Goal: Navigation & Orientation: Find specific page/section

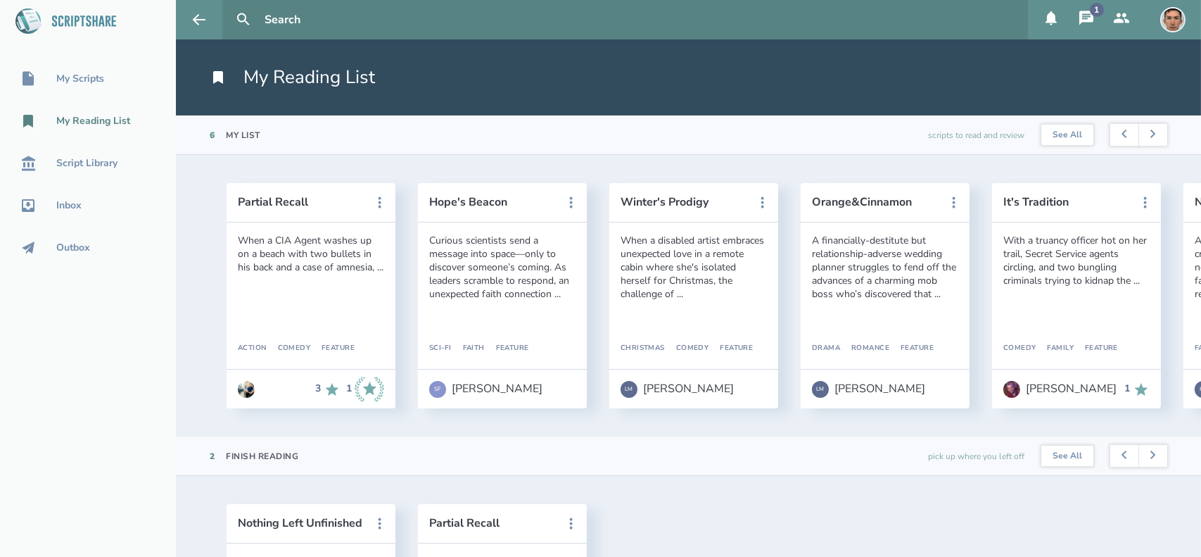
click at [1091, 22] on icon at bounding box center [1087, 18] width 14 height 14
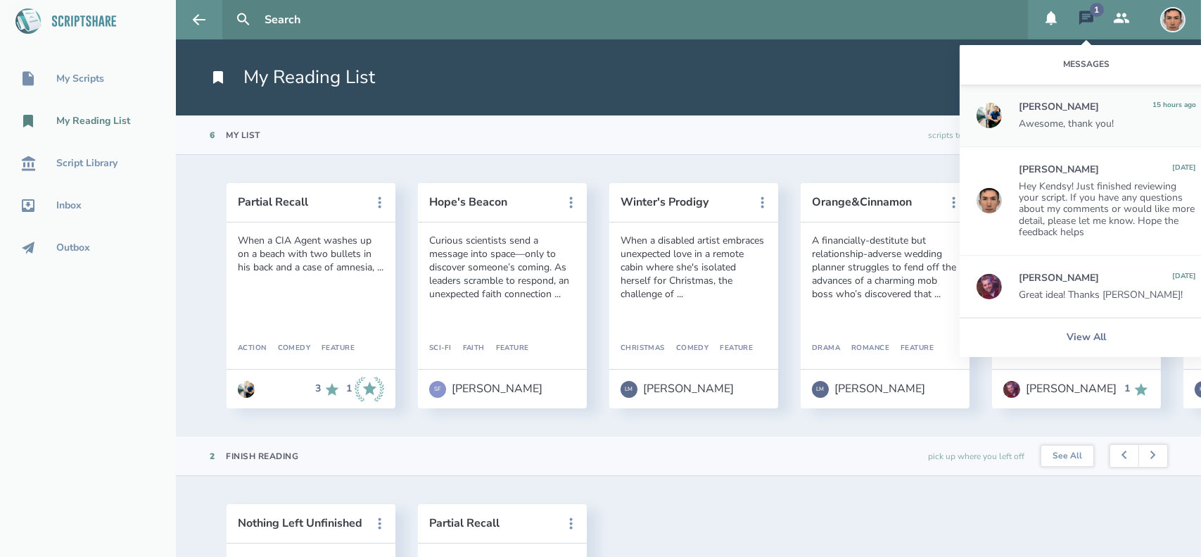
click at [1087, 15] on icon at bounding box center [1086, 18] width 17 height 17
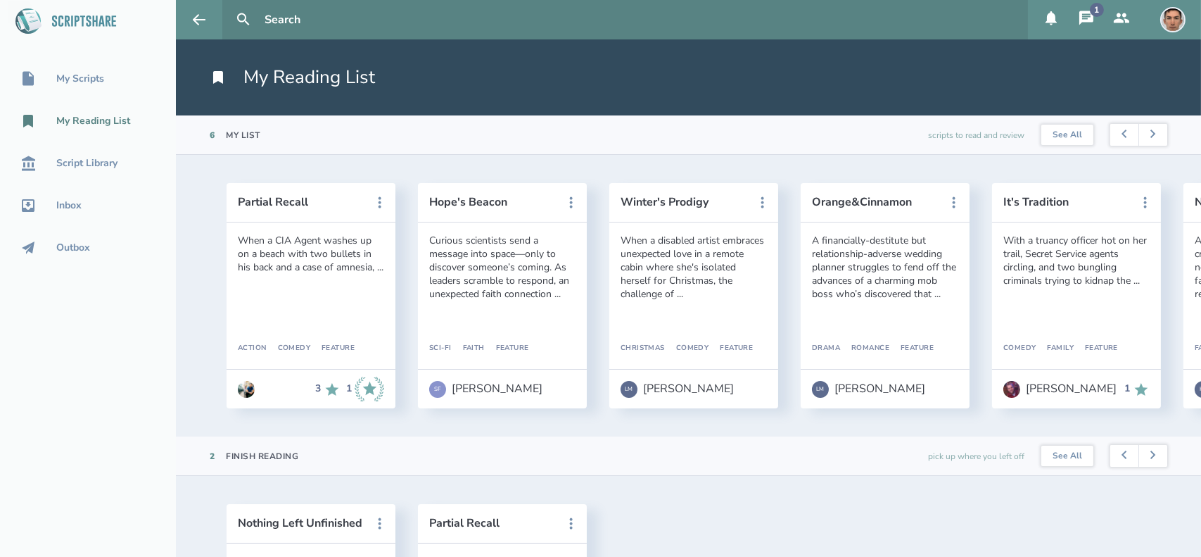
click at [1087, 15] on icon at bounding box center [1086, 18] width 17 height 17
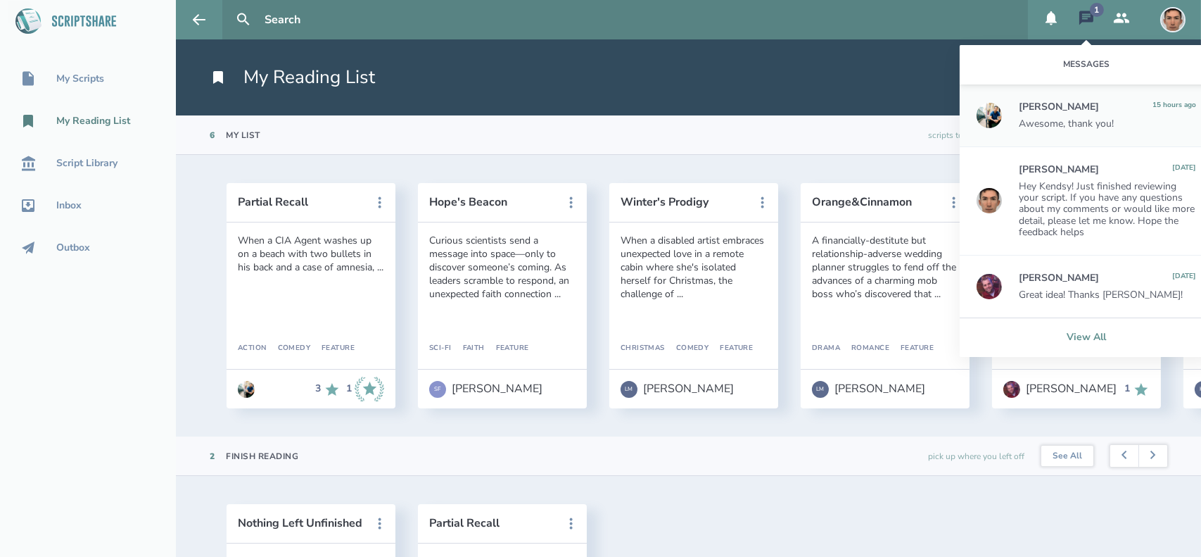
click at [1114, 319] on link "View All" at bounding box center [1086, 336] width 253 height 39
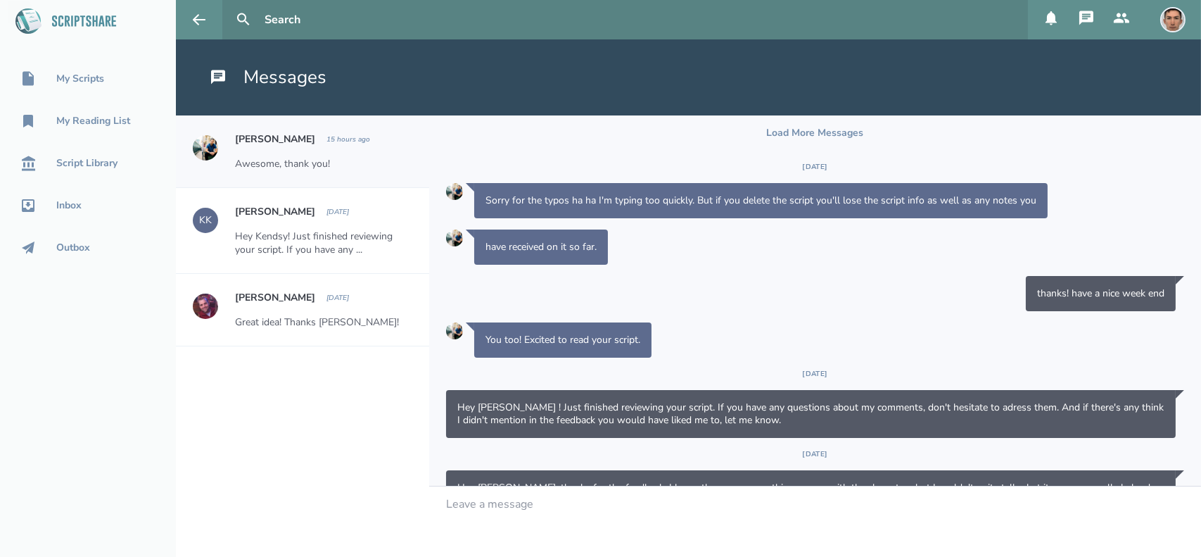
scroll to position [242, 0]
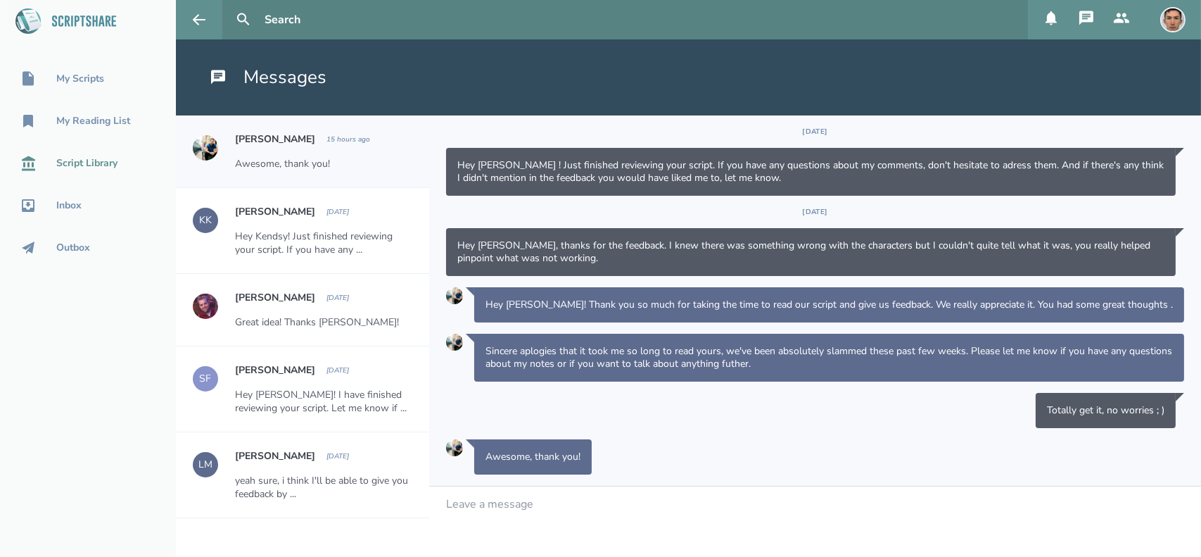
click at [108, 163] on div "Script Library" at bounding box center [86, 163] width 61 height 11
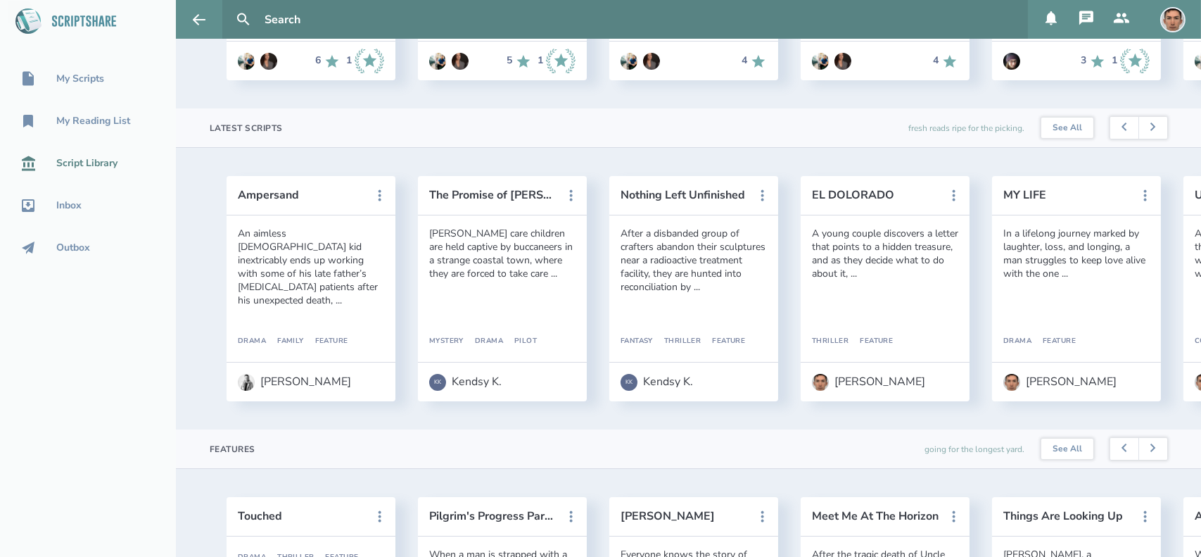
scroll to position [331, 0]
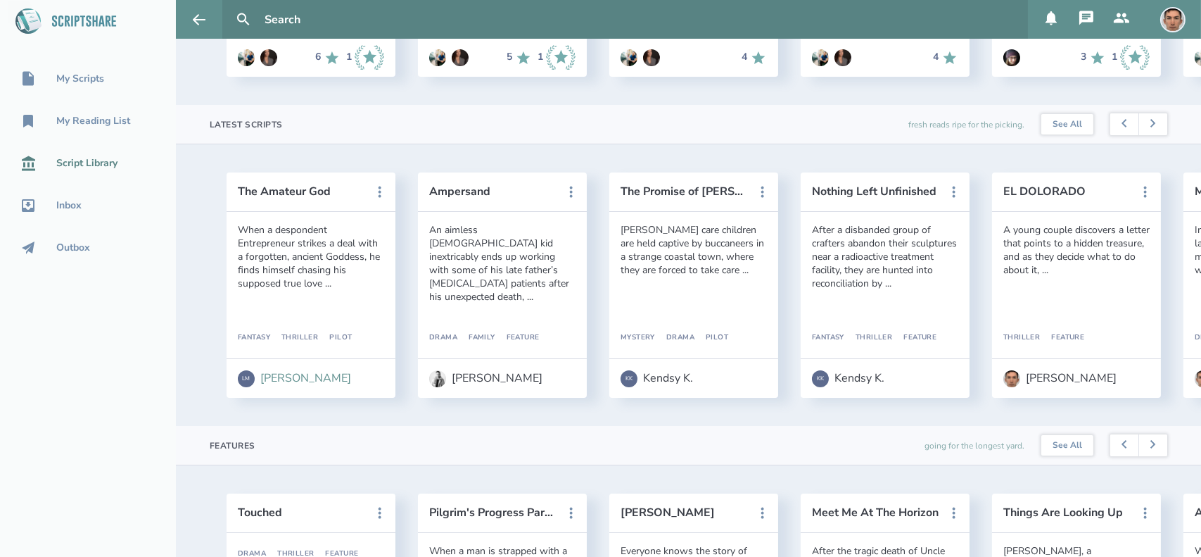
click at [296, 381] on div "[PERSON_NAME]" at bounding box center [305, 378] width 91 height 13
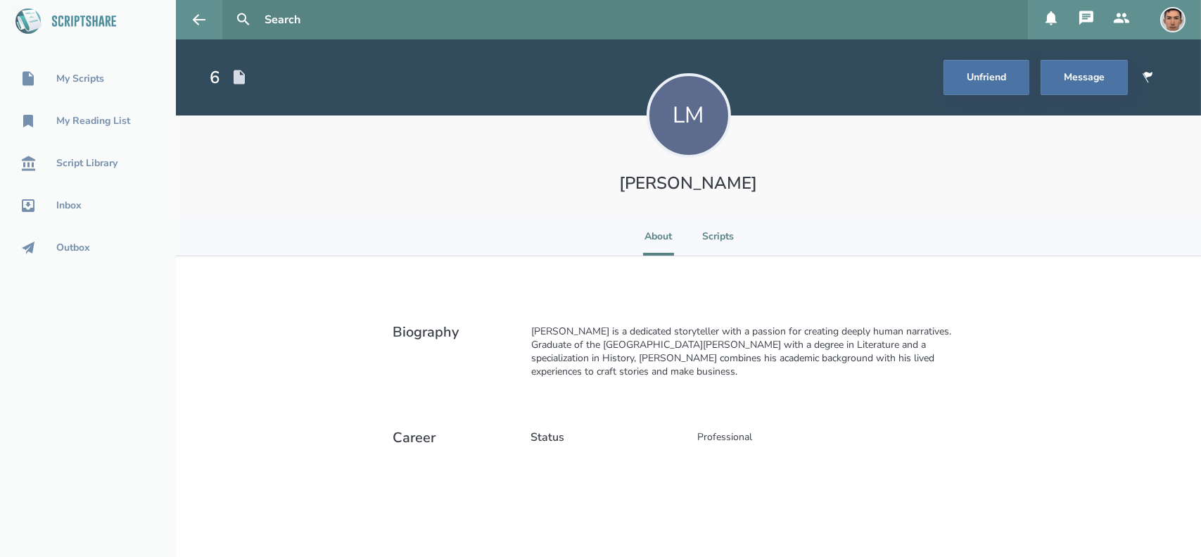
click at [725, 227] on li "Scripts" at bounding box center [718, 236] width 32 height 39
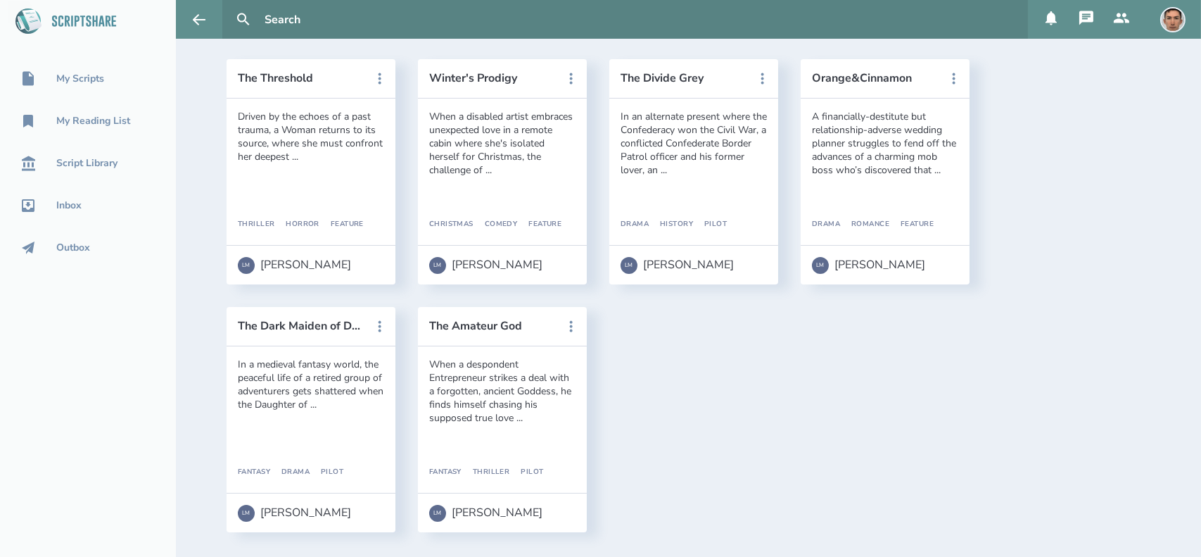
scroll to position [228, 0]
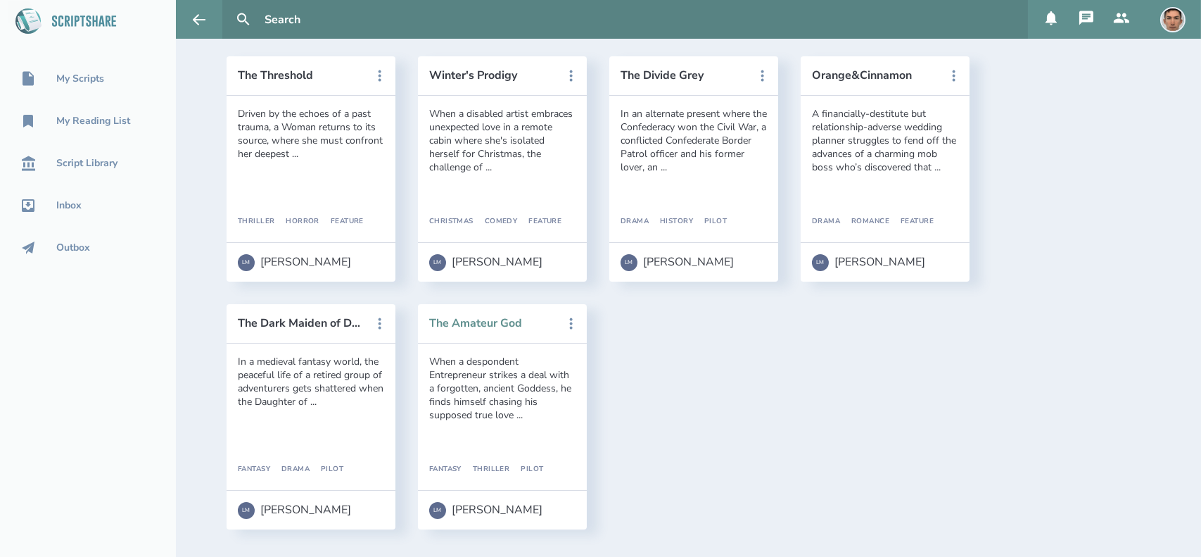
click at [476, 322] on button "The Amateur God" at bounding box center [492, 323] width 127 height 13
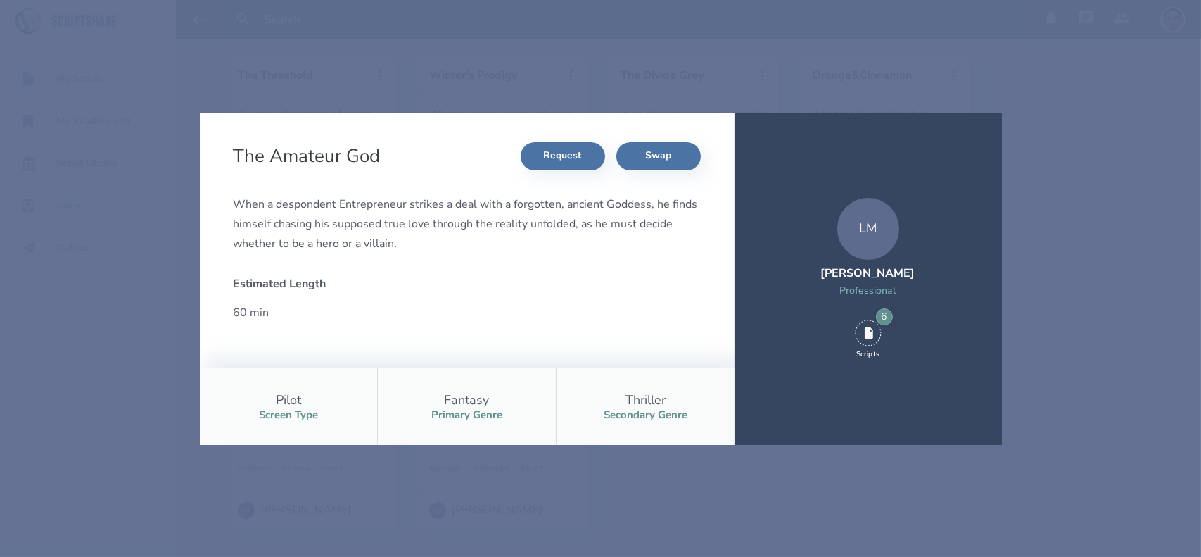
click at [1037, 296] on div "The Amateur God Request Swap When a despondent Entrepreneur strikes a deal with…" at bounding box center [600, 278] width 1201 height 557
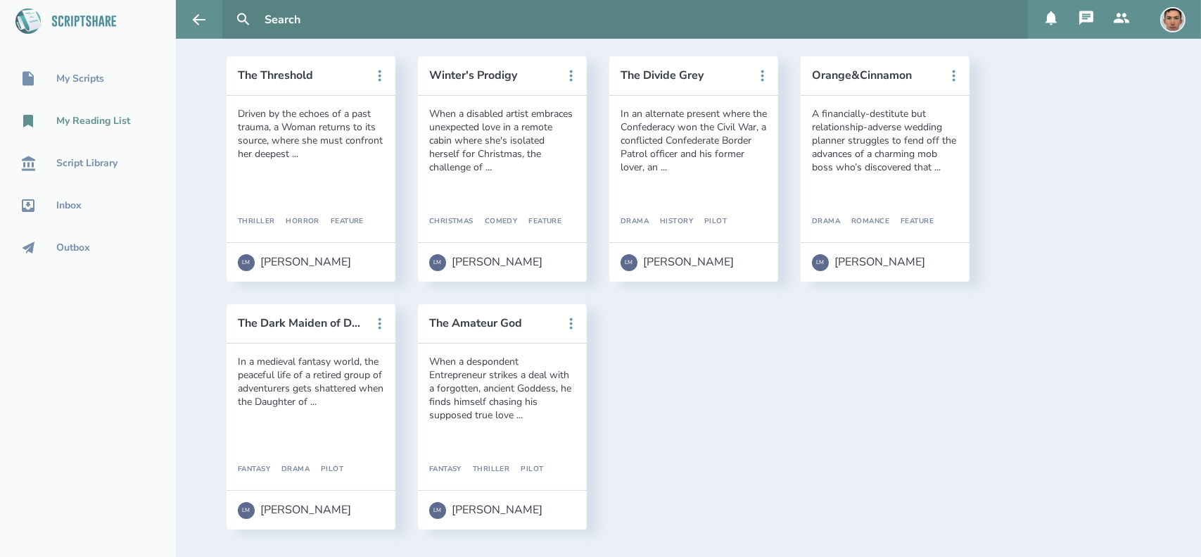
click at [80, 110] on link "My Reading List" at bounding box center [88, 121] width 176 height 31
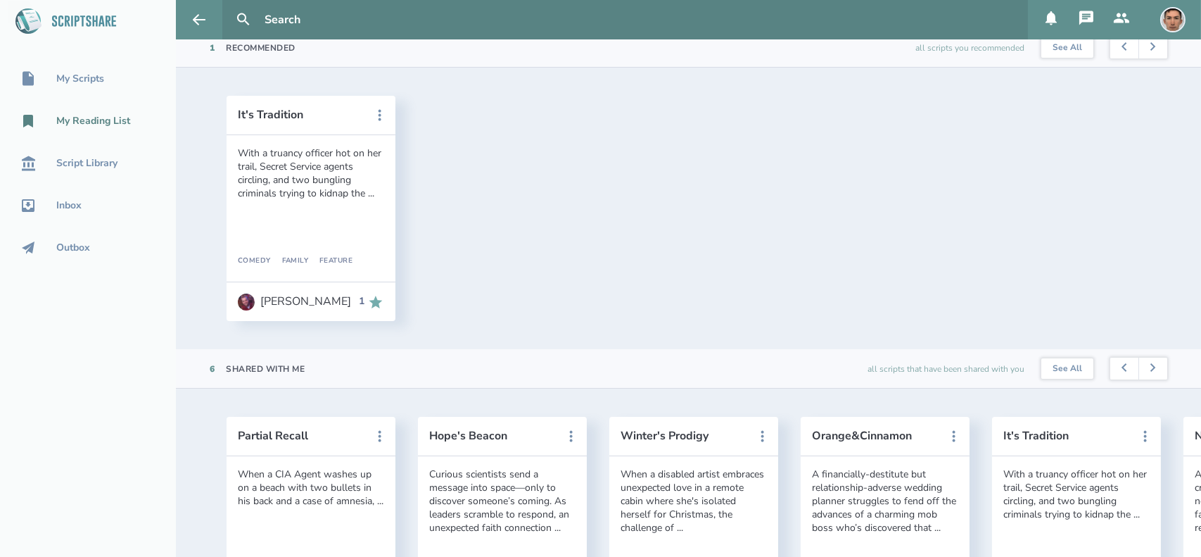
scroll to position [863, 0]
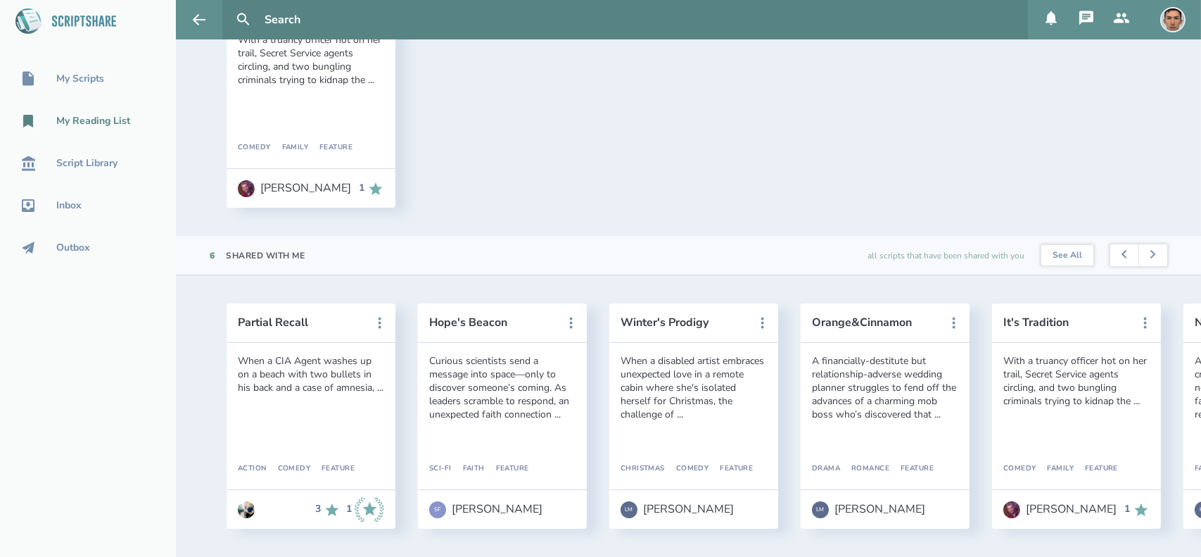
click at [82, 119] on div "My Reading List" at bounding box center [93, 120] width 74 height 11
click at [84, 77] on div "My Scripts" at bounding box center [80, 78] width 48 height 11
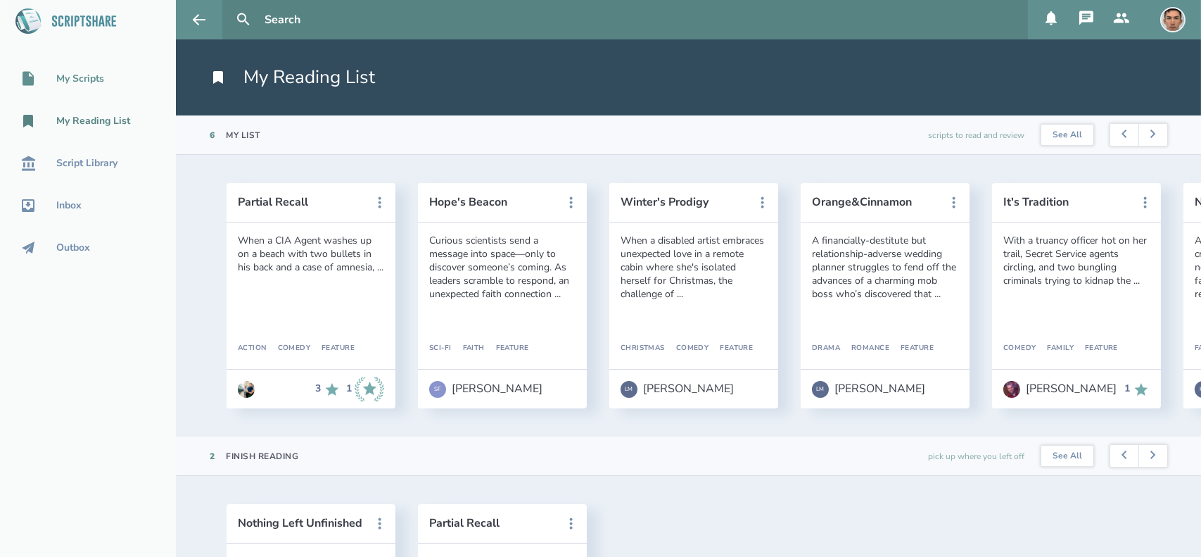
click at [91, 75] on div "My Scripts" at bounding box center [80, 78] width 48 height 11
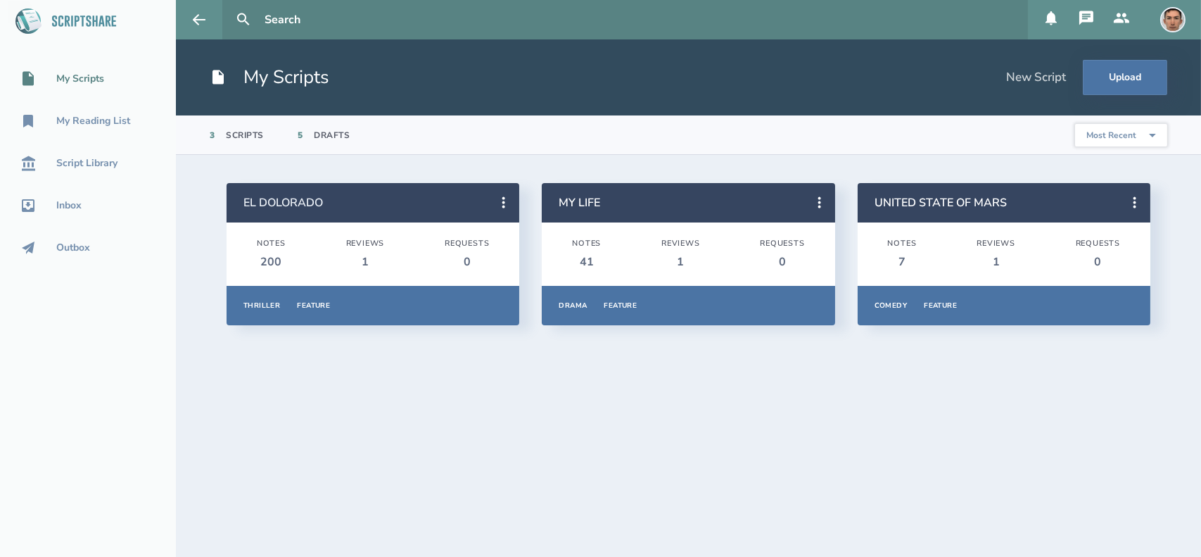
click at [290, 203] on link "EL DOLORADO" at bounding box center [283, 202] width 80 height 15
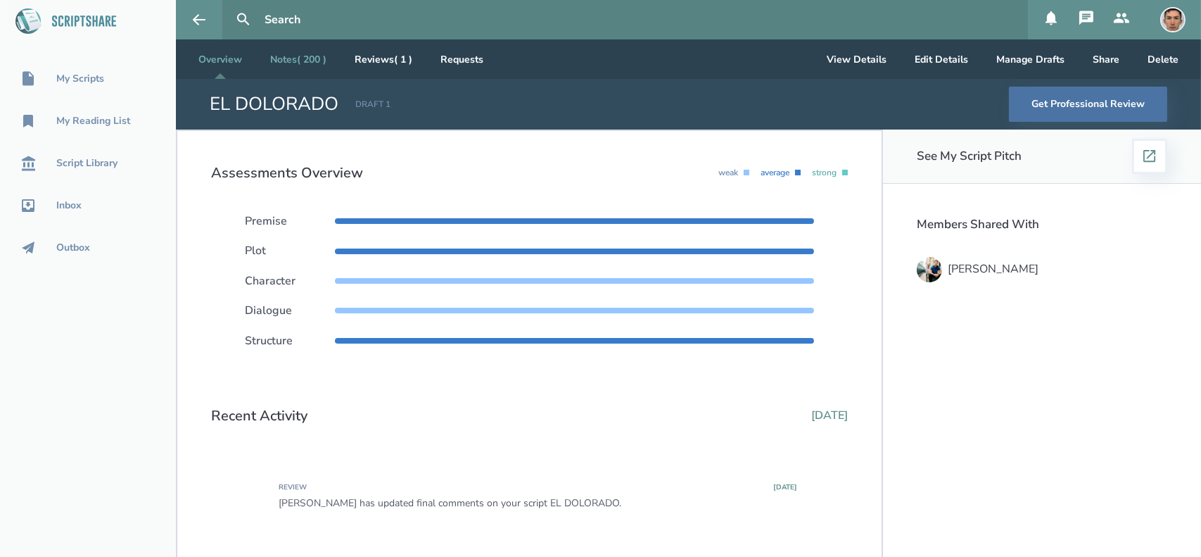
click at [301, 60] on link "Notes ( 200 )" at bounding box center [298, 58] width 79 height 39
